Goal: Task Accomplishment & Management: Complete application form

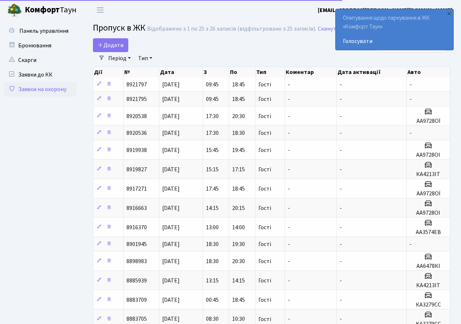
select select "25"
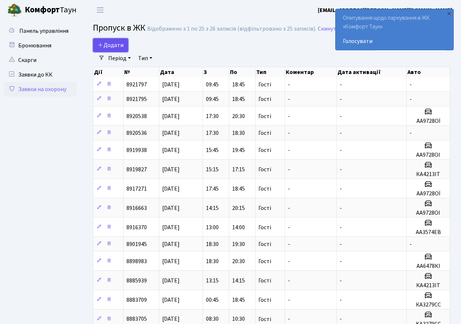
click at [115, 44] on span "Додати" at bounding box center [111, 45] width 26 height 8
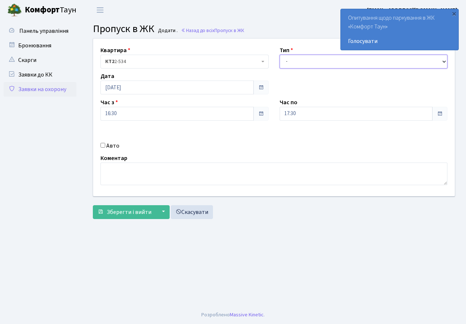
click at [311, 66] on select "- Доставка Таксі Гості Сервіс" at bounding box center [364, 62] width 168 height 14
select select "3"
click at [280, 55] on select "- Доставка Таксі Гості Сервіс" at bounding box center [364, 62] width 168 height 14
click at [102, 145] on input "Авто" at bounding box center [103, 145] width 5 height 5
click at [101, 145] on input "Авто" at bounding box center [103, 145] width 5 height 5
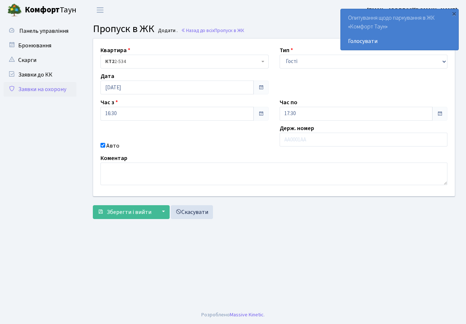
checkbox input "false"
